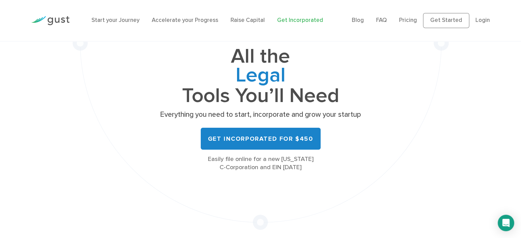
scroll to position [68, 0]
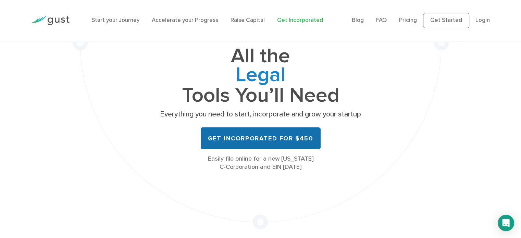
click at [261, 135] on link "Get Incorporated for $450" at bounding box center [261, 138] width 120 height 22
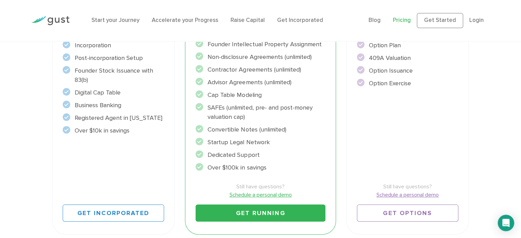
scroll to position [203, 0]
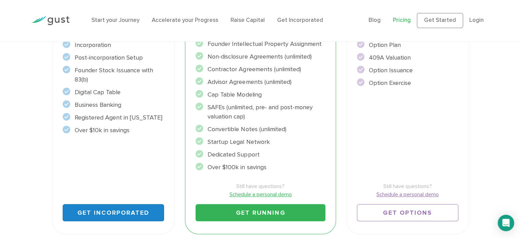
click at [135, 207] on link "Get Incorporated" at bounding box center [114, 212] width 102 height 17
